Goal: Navigation & Orientation: Find specific page/section

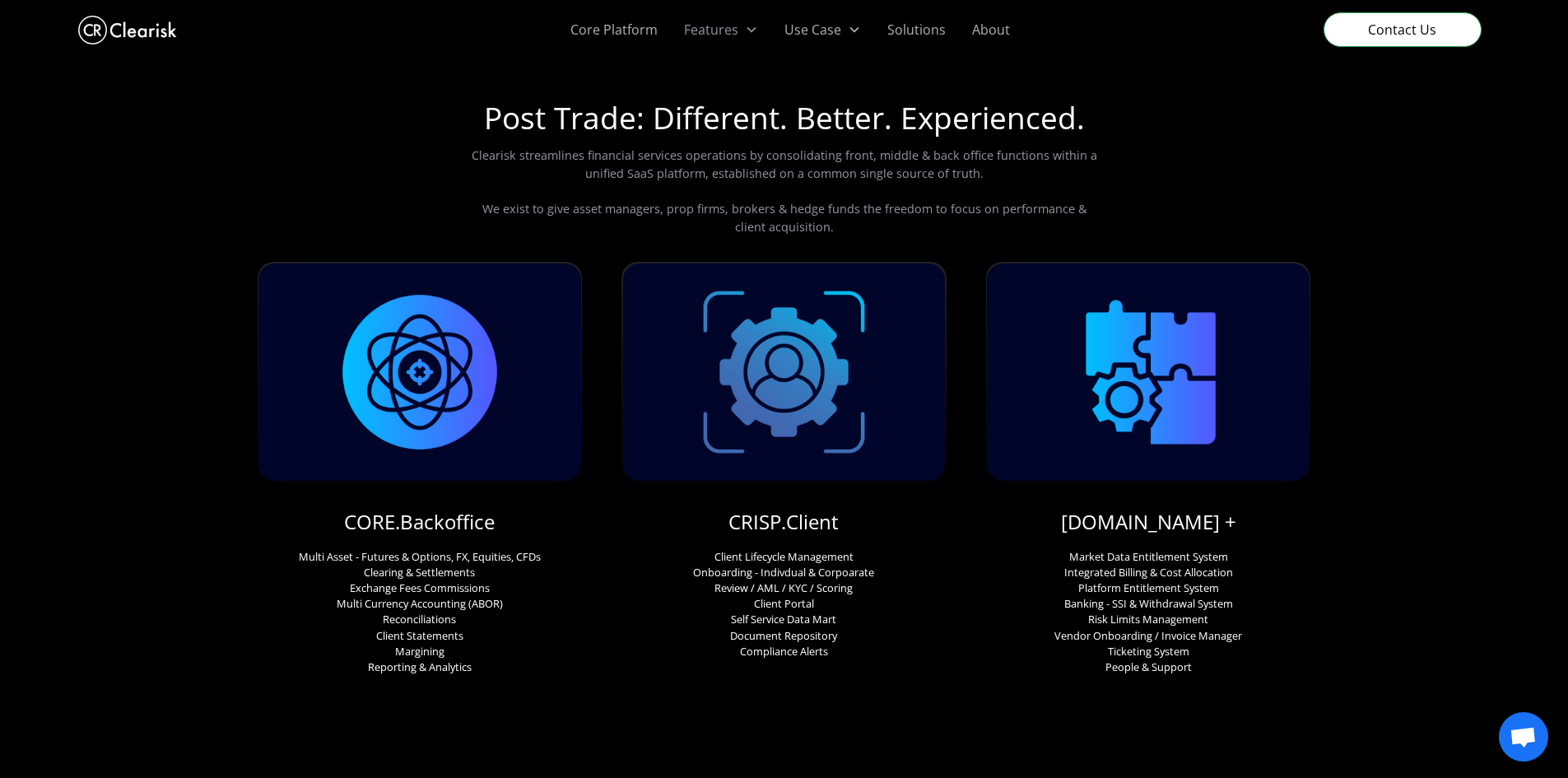
click at [726, 31] on div "Features" at bounding box center [711, 30] width 54 height 20
click at [989, 35] on link "About" at bounding box center [990, 30] width 64 height 60
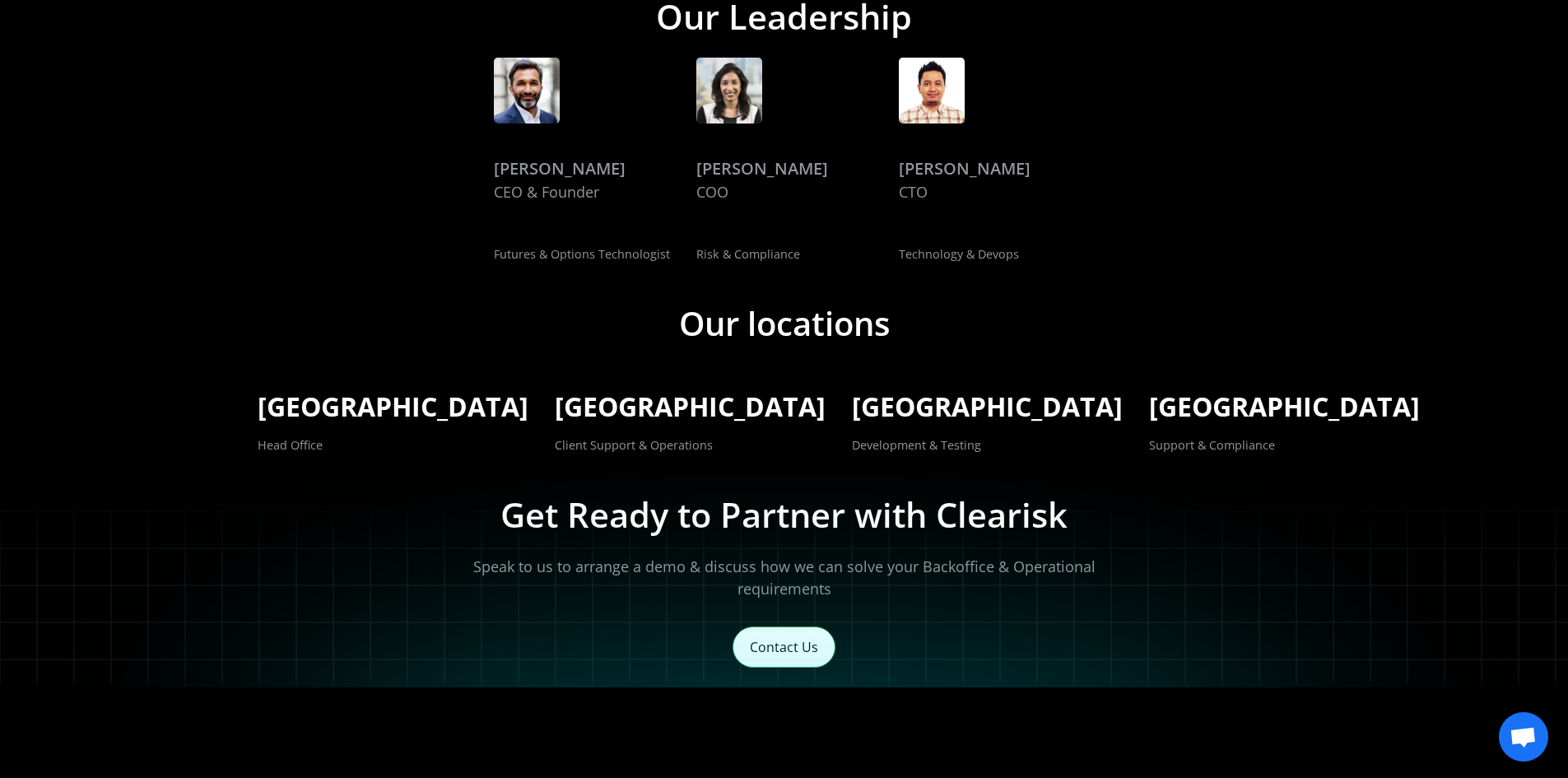
scroll to position [2768, 0]
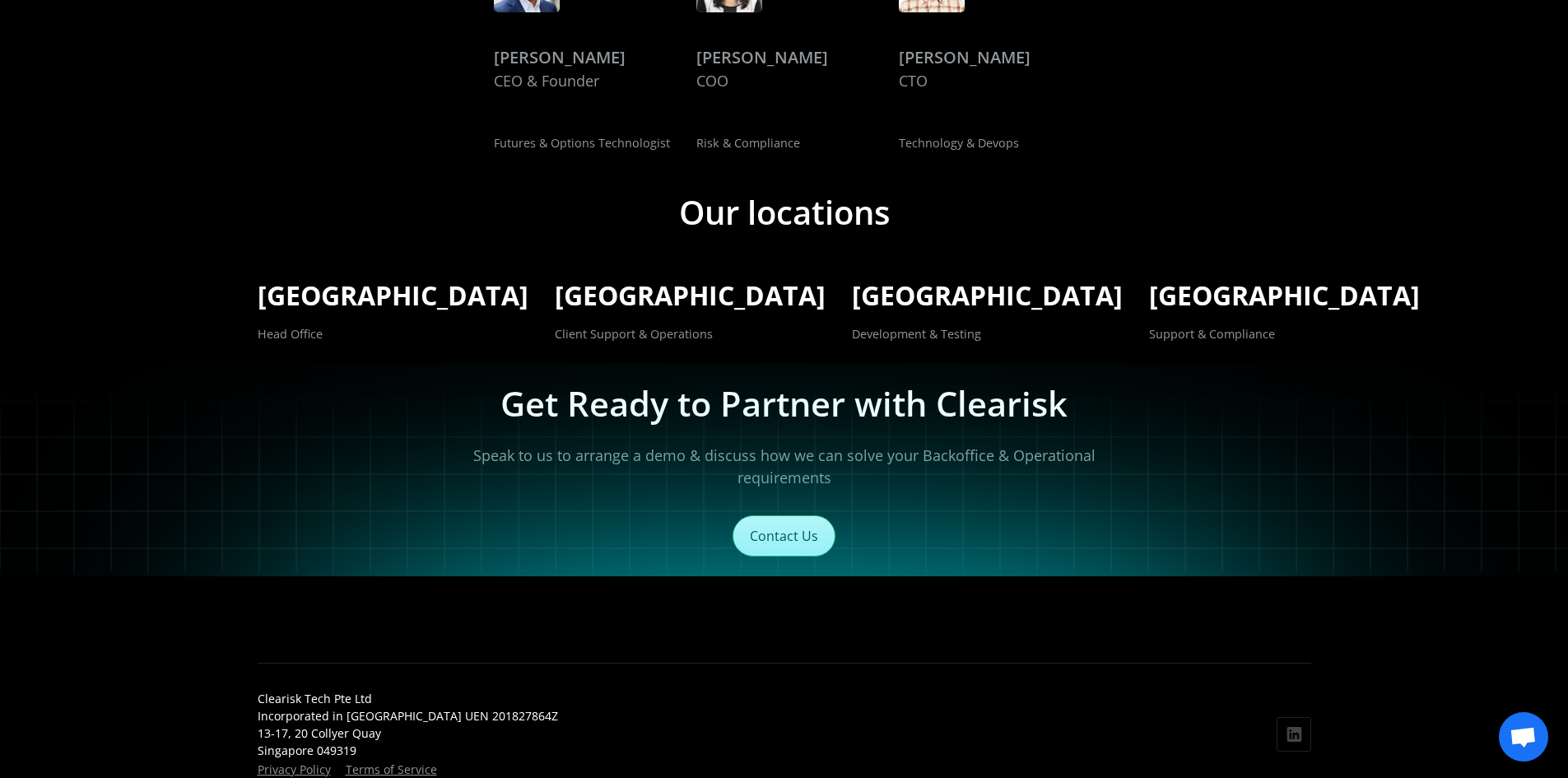
click at [517, 45] on link "Rahul Kanodia CEO & Founder Futures & Options Technologist" at bounding box center [581, 49] width 176 height 206
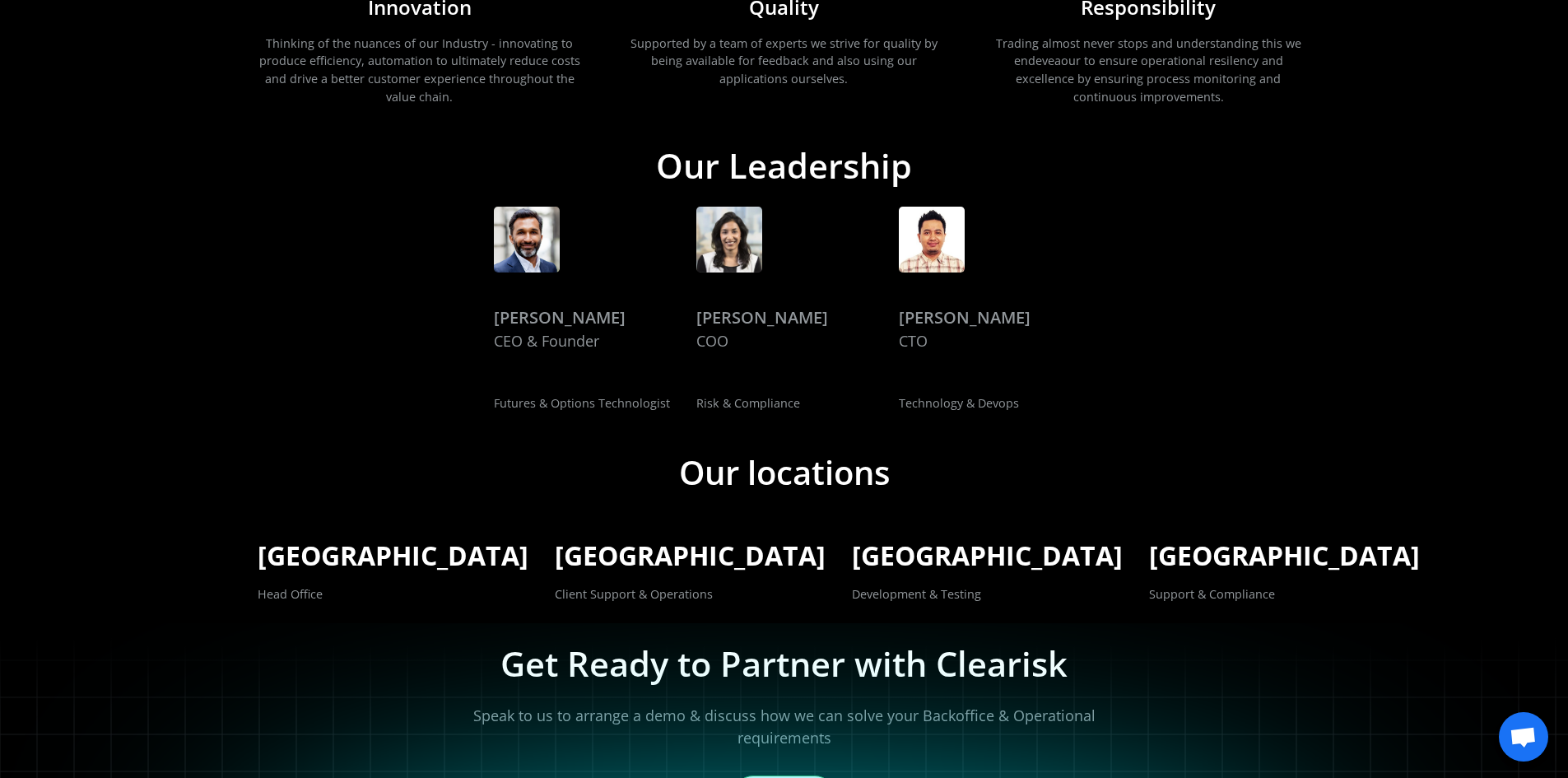
scroll to position [2509, 0]
